Goal: Task Accomplishment & Management: Manage account settings

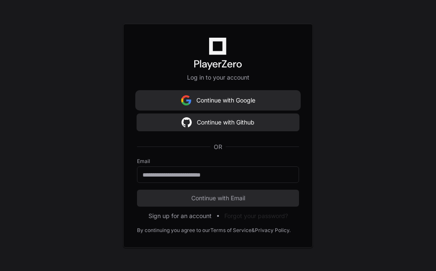
drag, startPoint x: 0, startPoint y: 0, endPoint x: 205, endPoint y: 108, distance: 231.7
click at [205, 108] on button "Continue with Google" at bounding box center [218, 100] width 162 height 17
click at [255, 106] on button "Continue with Google" at bounding box center [218, 100] width 162 height 17
click at [229, 117] on button "Continue with Github" at bounding box center [218, 122] width 162 height 17
click at [201, 100] on button "Continue with Google" at bounding box center [218, 100] width 162 height 17
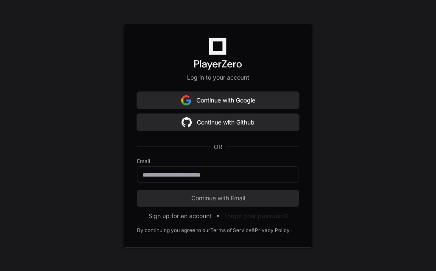
click at [201, 100] on button "Continue with Google" at bounding box center [218, 100] width 162 height 17
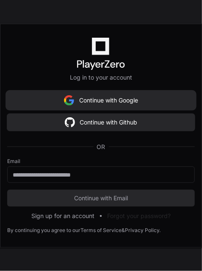
click at [104, 98] on button "Continue with Google" at bounding box center [101, 100] width 188 height 17
